Goal: Task Accomplishment & Management: Manage account settings

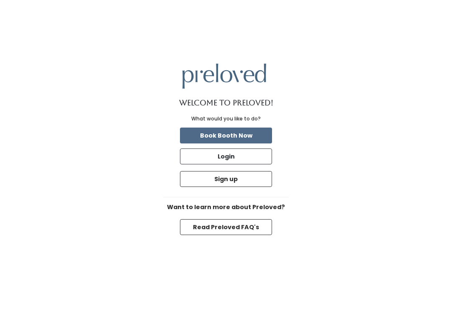
click at [244, 164] on button "Login" at bounding box center [226, 157] width 92 height 16
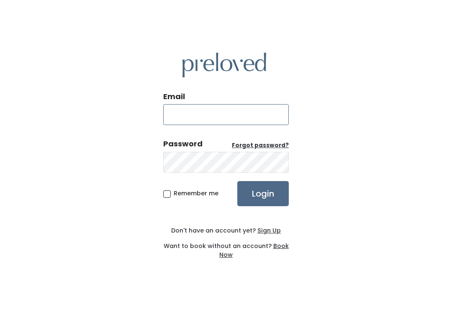
type input "[EMAIL_ADDRESS][DOMAIN_NAME]"
click at [263, 203] on input "Login" at bounding box center [262, 193] width 51 height 25
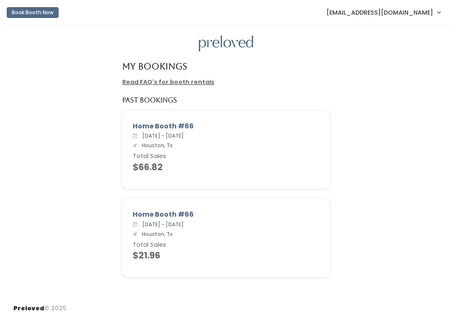
click at [410, 9] on span "[EMAIL_ADDRESS][DOMAIN_NAME]" at bounding box center [379, 12] width 107 height 9
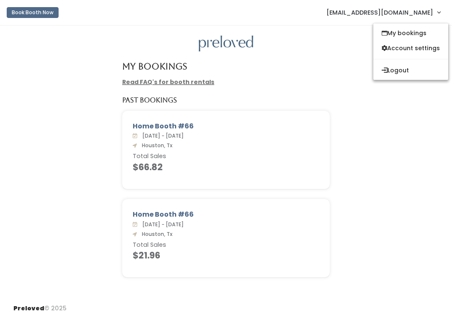
click at [398, 77] on button "Logout" at bounding box center [410, 70] width 75 height 15
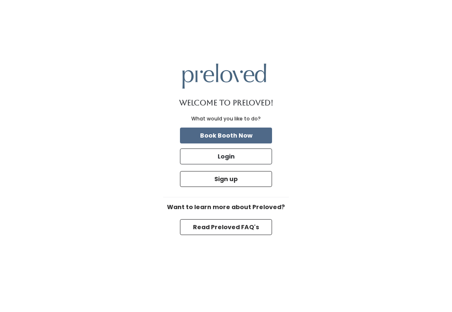
click at [247, 164] on button "Login" at bounding box center [226, 157] width 92 height 16
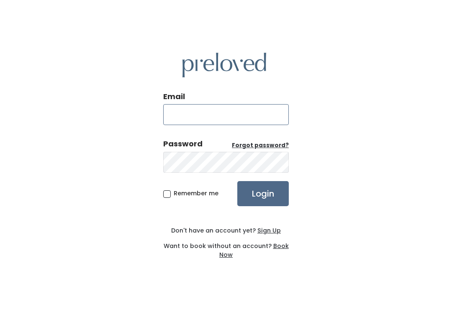
type input "[DOMAIN_NAME][EMAIL_ADDRESS][DOMAIN_NAME]"
click at [263, 206] on input "Login" at bounding box center [262, 193] width 51 height 25
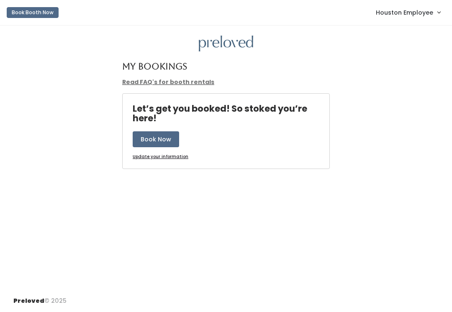
click at [175, 201] on div "My Bookings Read FAQ's for booth rentals Let’s get you booked! So stoked you’re…" at bounding box center [226, 158] width 452 height 265
click at [413, 15] on span "Houston Employee" at bounding box center [404, 12] width 57 height 9
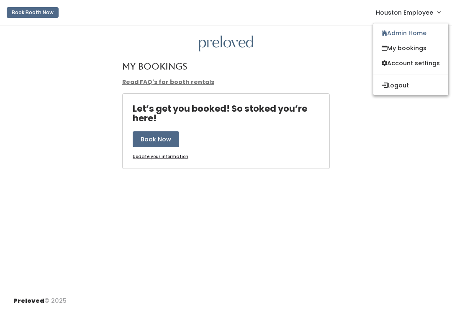
click at [413, 34] on link "Admin Home" at bounding box center [410, 33] width 75 height 15
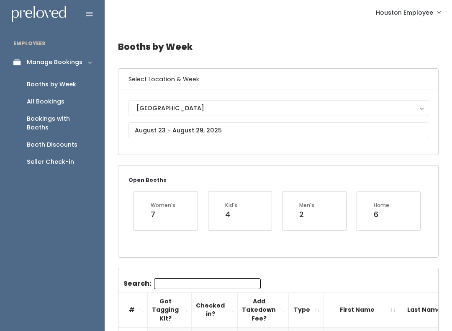
click at [65, 140] on div "Booth Discounts" at bounding box center [52, 144] width 51 height 9
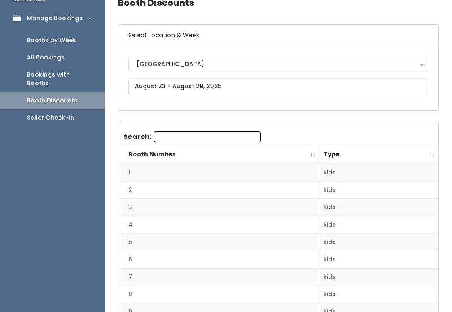
scroll to position [44, 0]
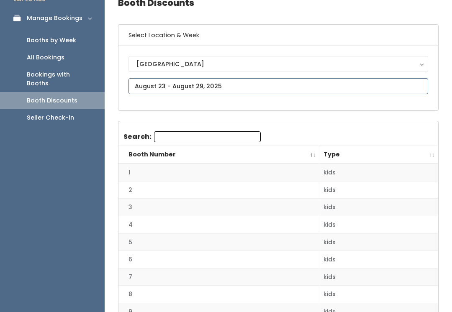
click at [366, 88] on input "text" at bounding box center [278, 86] width 300 height 16
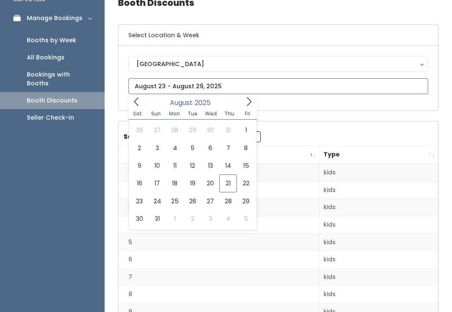
type input "August 16 to August 22"
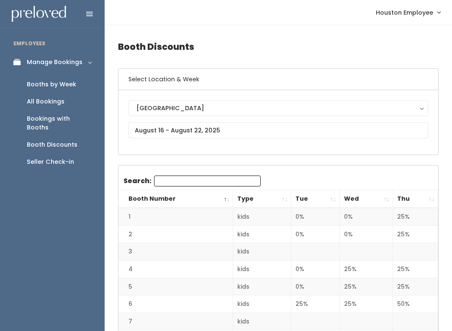
click at [416, 199] on th "Thu" at bounding box center [415, 199] width 45 height 18
click at [220, 198] on th "Booth Number" at bounding box center [175, 199] width 115 height 18
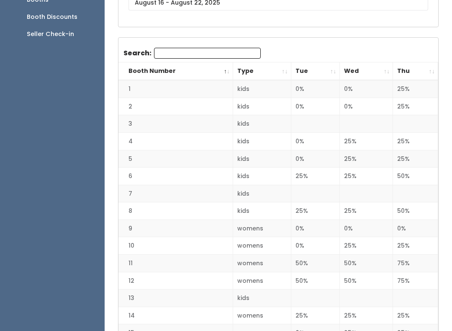
scroll to position [132, 0]
